Goal: Task Accomplishment & Management: Manage account settings

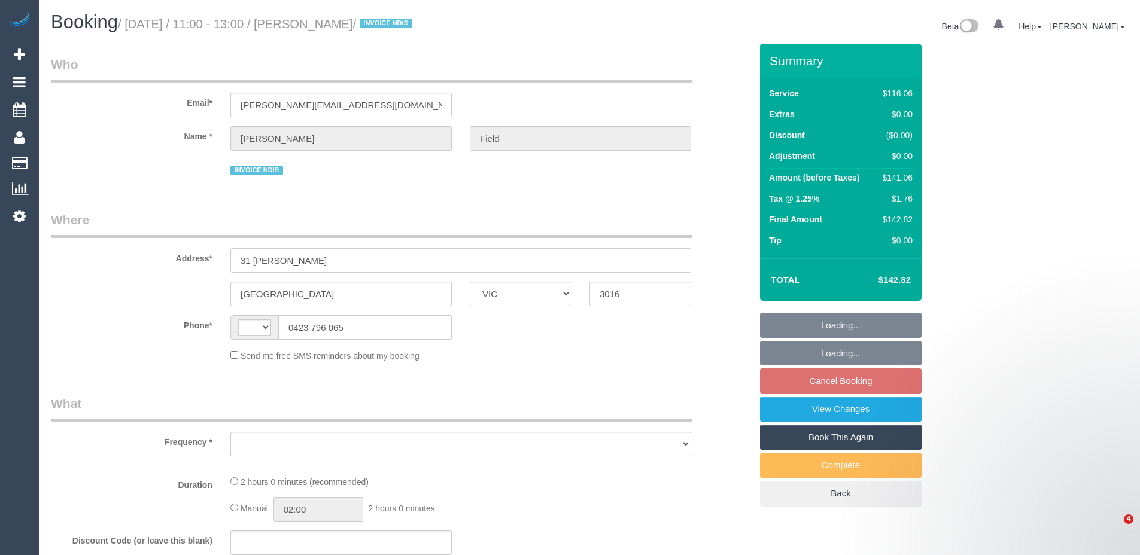
select select "VIC"
select select "string:AU"
select select "number:27"
select select "number:14"
select select "number:19"
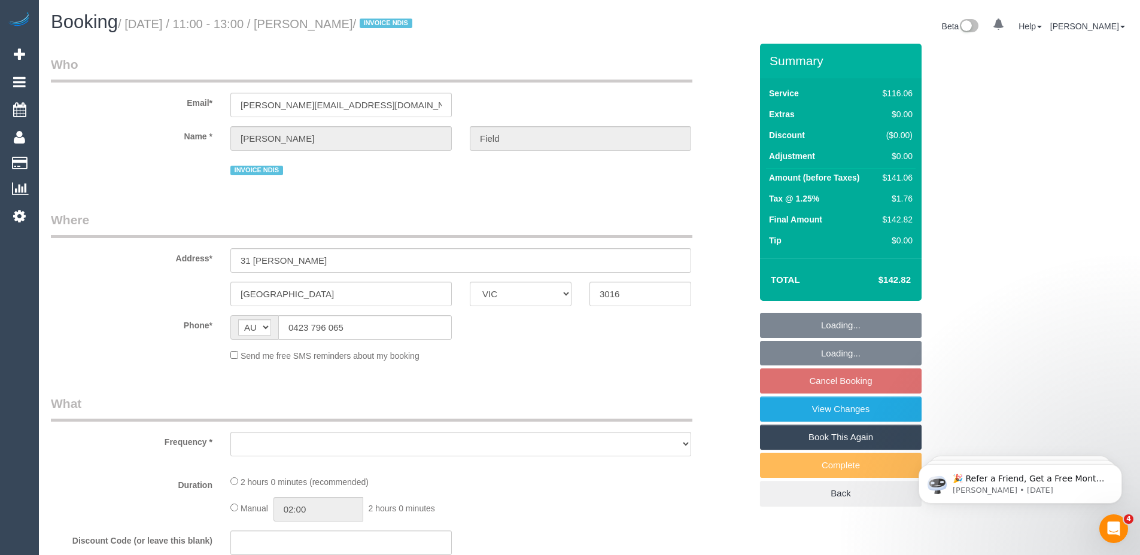
select select "number:36"
select select "number:35"
select select "number:12"
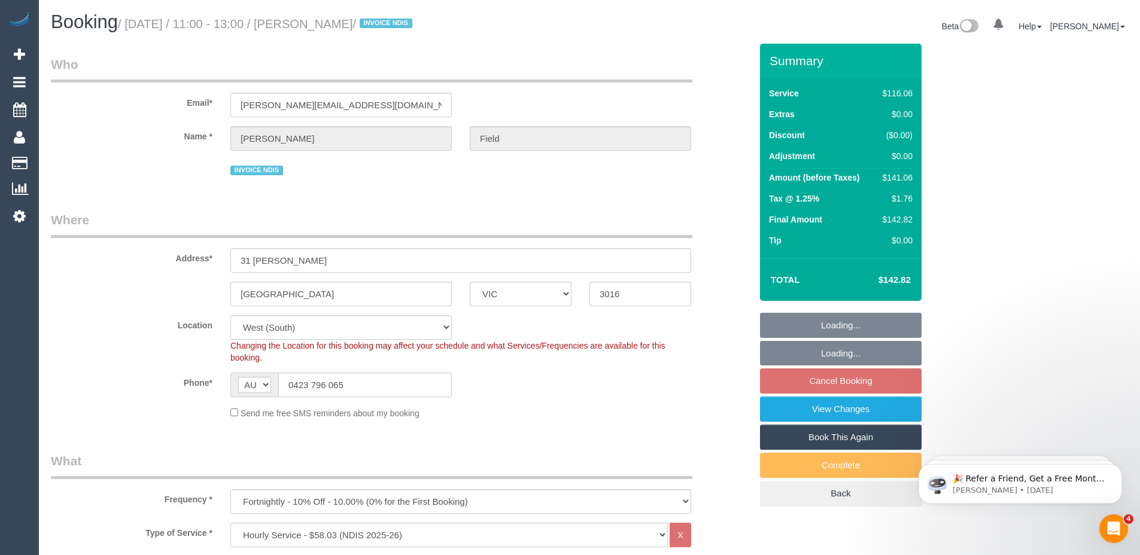
select select "object:733"
